Goal: Find specific fact: Find specific fact

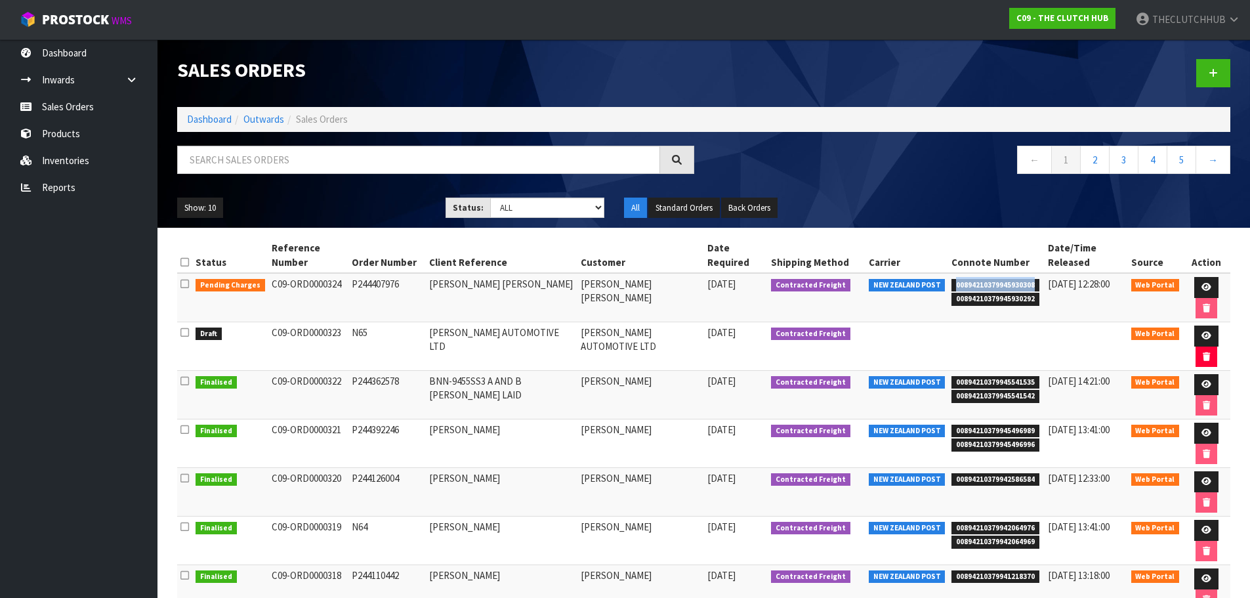
drag, startPoint x: 1032, startPoint y: 285, endPoint x: 946, endPoint y: 290, distance: 86.1
click at [948, 290] on td "00894210379945930308 00894210379945930292" at bounding box center [996, 297] width 96 height 49
drag, startPoint x: 955, startPoint y: 291, endPoint x: 985, endPoint y: 284, distance: 30.9
click at [985, 284] on span "00894210379945930308" at bounding box center [995, 285] width 88 height 13
drag, startPoint x: 1029, startPoint y: 284, endPoint x: 948, endPoint y: 286, distance: 80.7
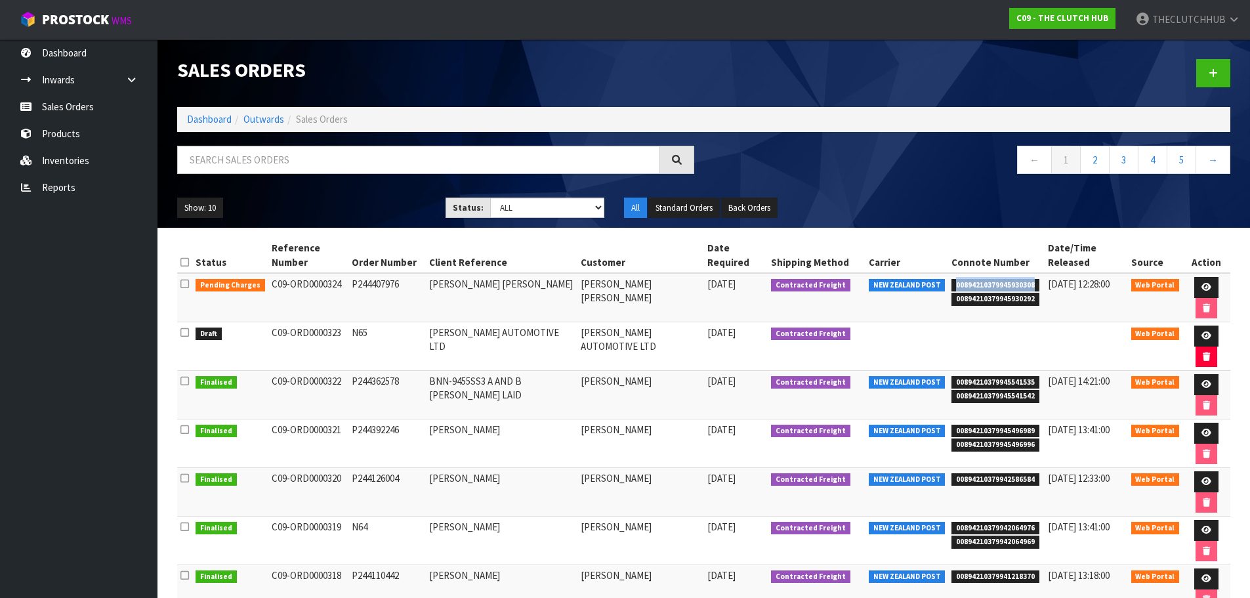
click at [951, 286] on span "00894210379945930308" at bounding box center [995, 285] width 88 height 13
copy span "00894210379945930308"
drag, startPoint x: 1025, startPoint y: 298, endPoint x: 946, endPoint y: 296, distance: 79.4
click at [951, 296] on span "00894210379945930292" at bounding box center [995, 299] width 88 height 13
copy span "00894210379945930292"
